Goal: Task Accomplishment & Management: Complete application form

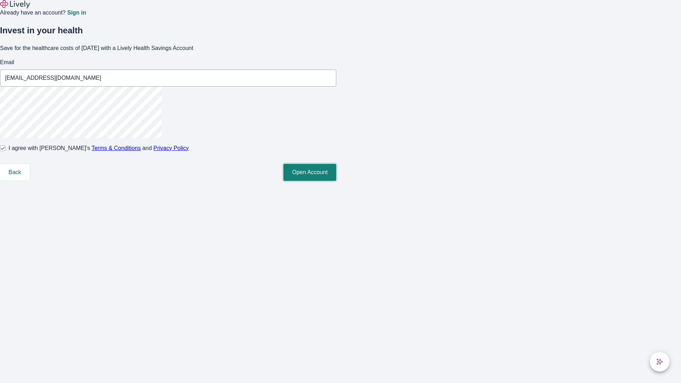
click at [336, 181] on button "Open Account" at bounding box center [309, 172] width 53 height 17
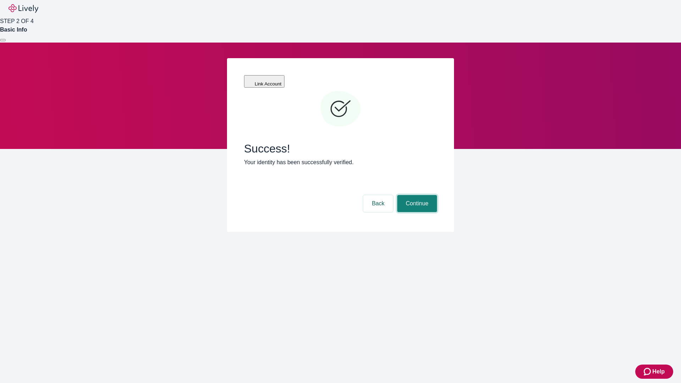
click at [416, 195] on button "Continue" at bounding box center [417, 203] width 40 height 17
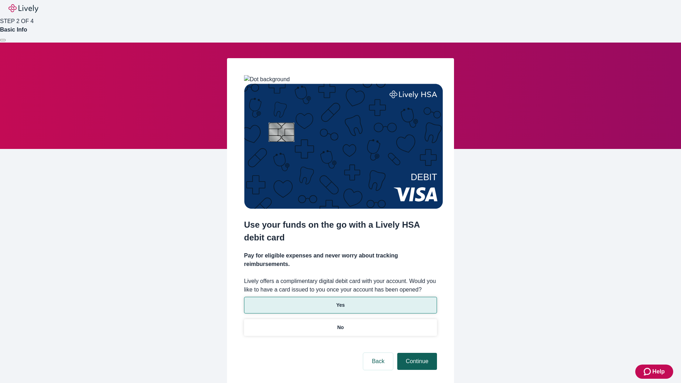
click at [340, 301] on p "Yes" at bounding box center [340, 304] width 9 height 7
click at [416, 353] on button "Continue" at bounding box center [417, 361] width 40 height 17
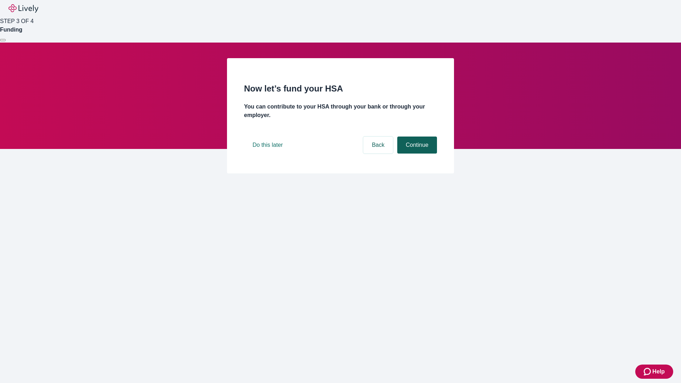
click at [416, 154] on button "Continue" at bounding box center [417, 145] width 40 height 17
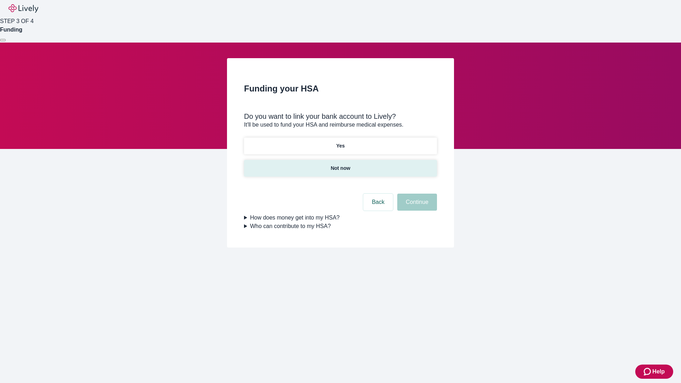
click at [340, 165] on p "Not now" at bounding box center [341, 168] width 20 height 7
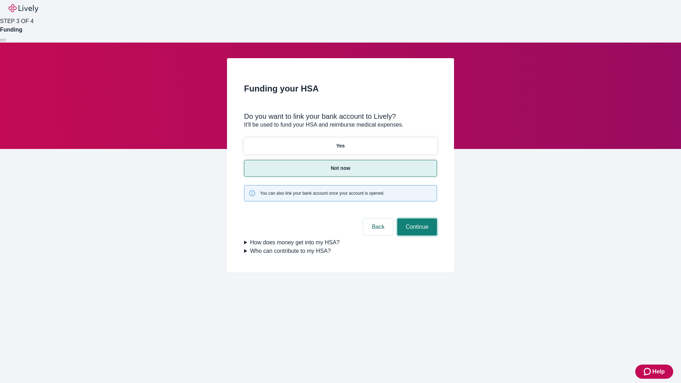
click at [416, 218] on button "Continue" at bounding box center [417, 226] width 40 height 17
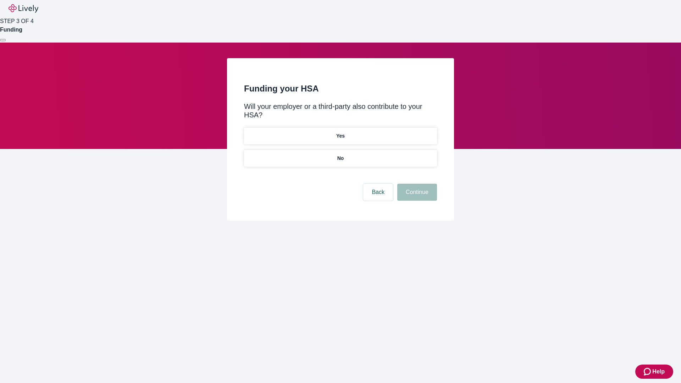
click at [340, 155] on p "No" at bounding box center [340, 158] width 7 height 7
click at [416, 184] on button "Continue" at bounding box center [417, 192] width 40 height 17
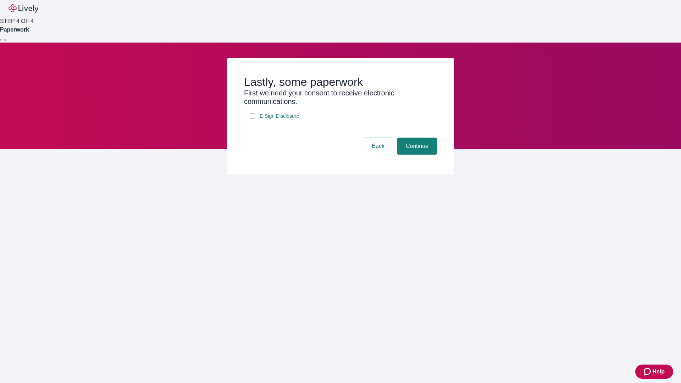
click at [253, 119] on input "E-Sign Disclosure" at bounding box center [253, 116] width 6 height 6
checkbox input "true"
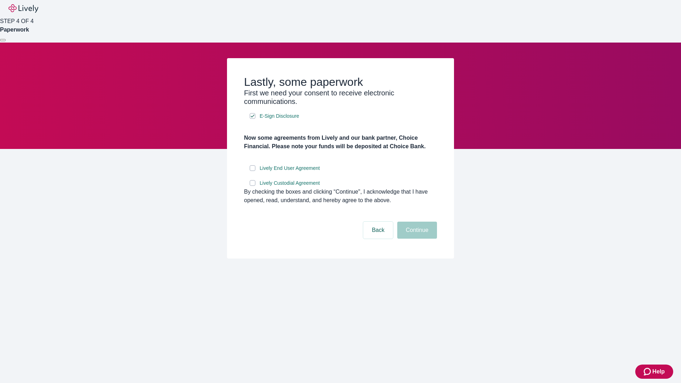
click at [253, 171] on input "Lively End User Agreement" at bounding box center [253, 168] width 6 height 6
checkbox input "true"
click at [253, 186] on input "Lively Custodial Agreement" at bounding box center [253, 183] width 6 height 6
checkbox input "true"
click at [416, 239] on button "Continue" at bounding box center [417, 230] width 40 height 17
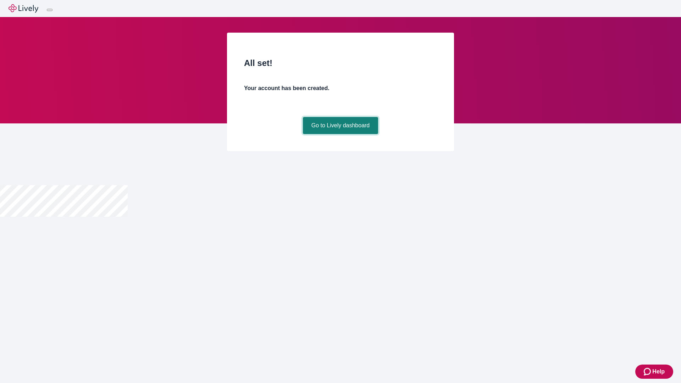
click at [340, 134] on link "Go to Lively dashboard" at bounding box center [341, 125] width 76 height 17
